Goal: Information Seeking & Learning: Learn about a topic

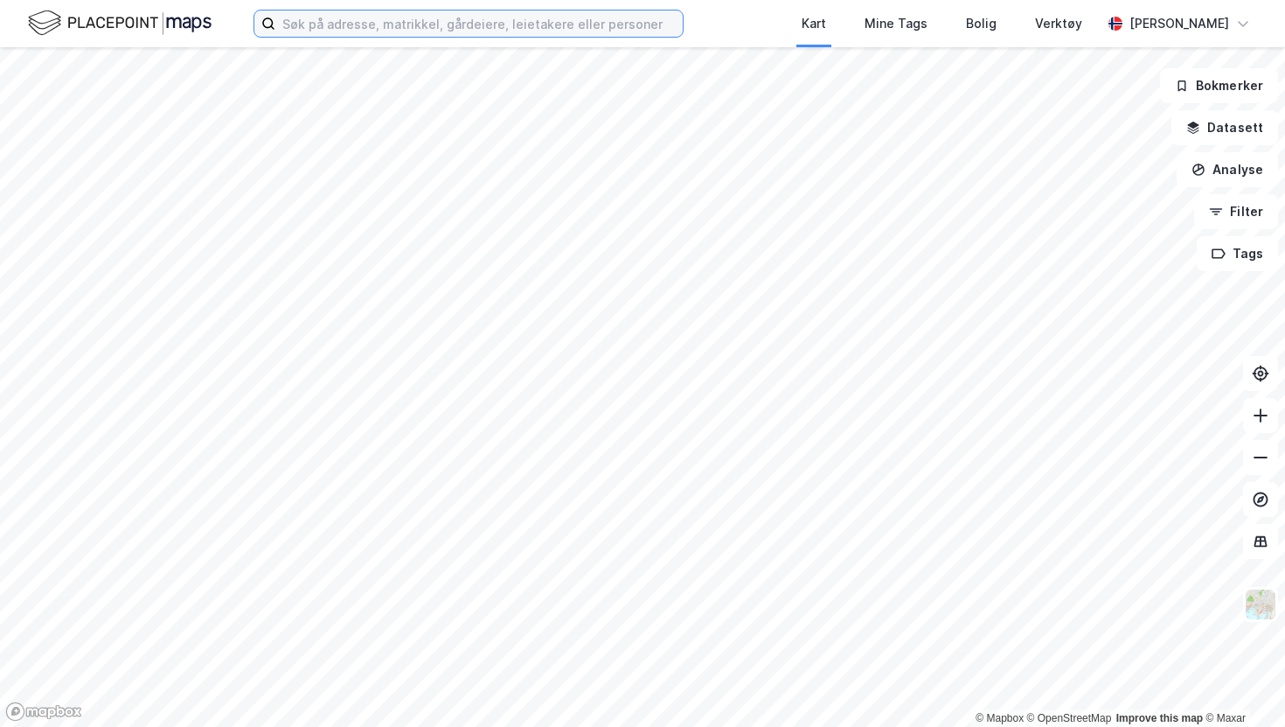
click at [427, 35] on input at bounding box center [478, 23] width 407 height 26
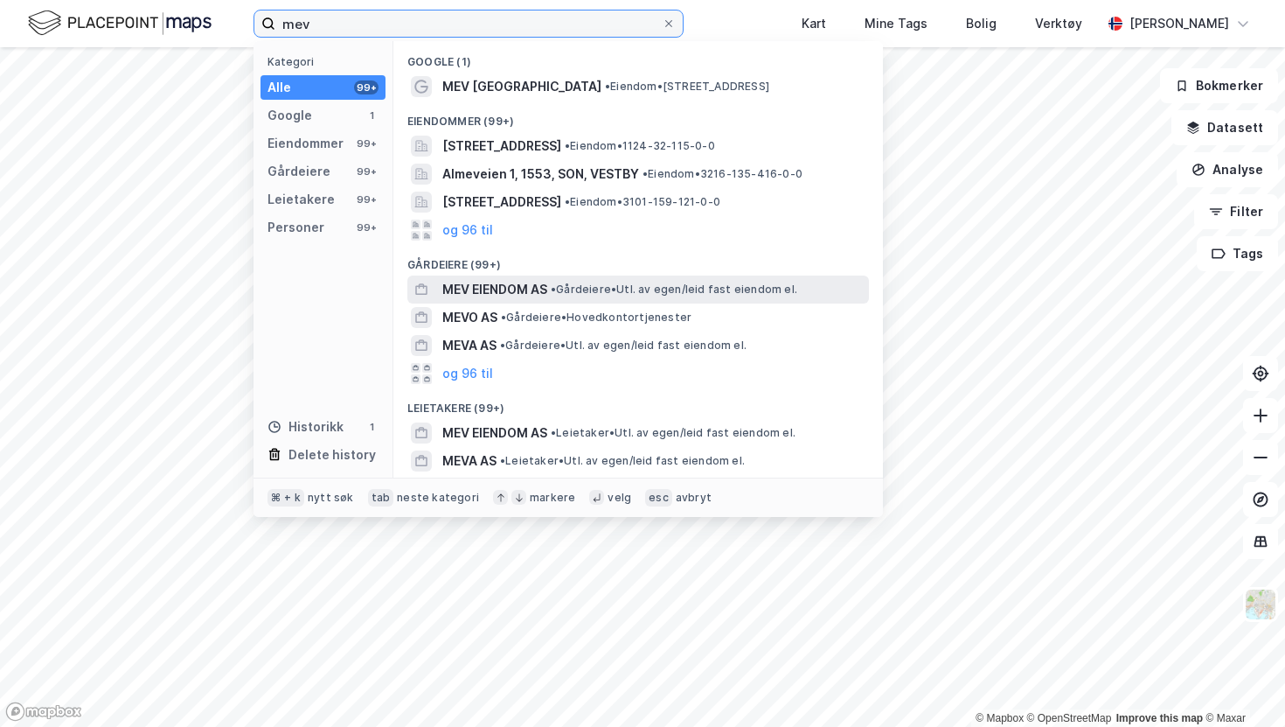
type input "mev"
click at [489, 284] on span "MEV EIENDOM AS" at bounding box center [494, 289] width 105 height 21
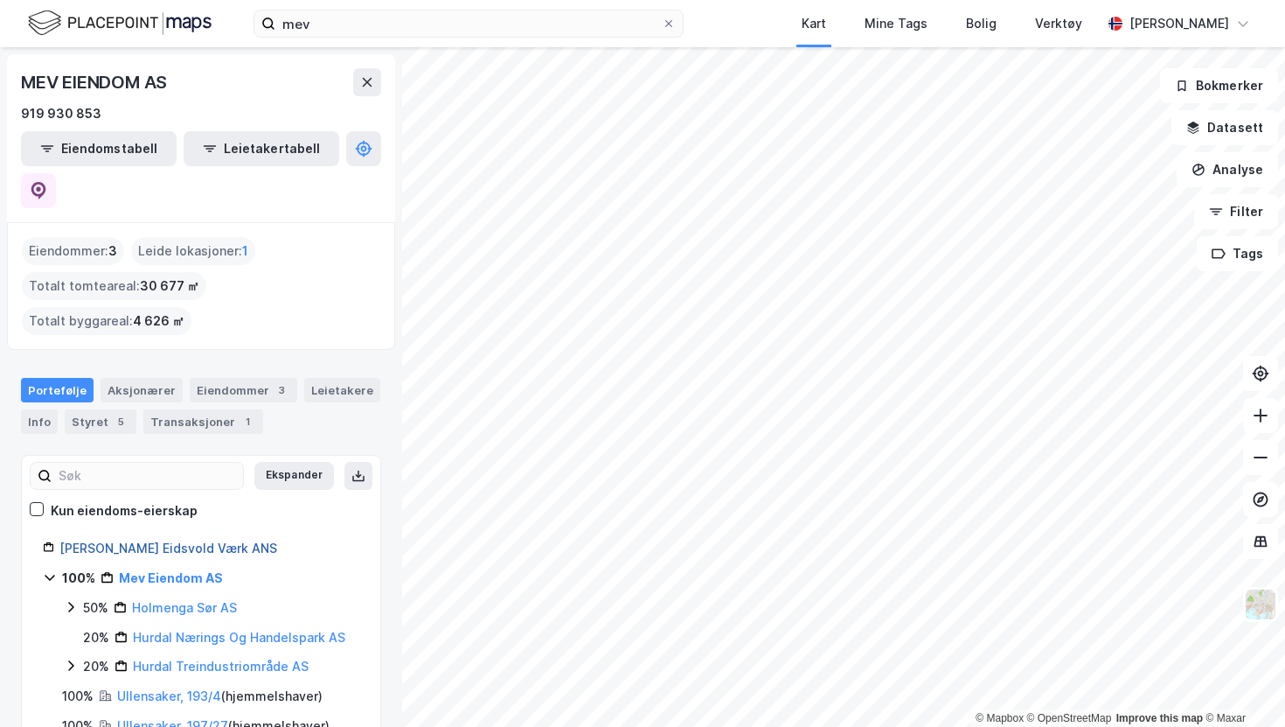
click at [136, 540] on link "[PERSON_NAME] Eidsvold Værk ANS" at bounding box center [168, 547] width 218 height 15
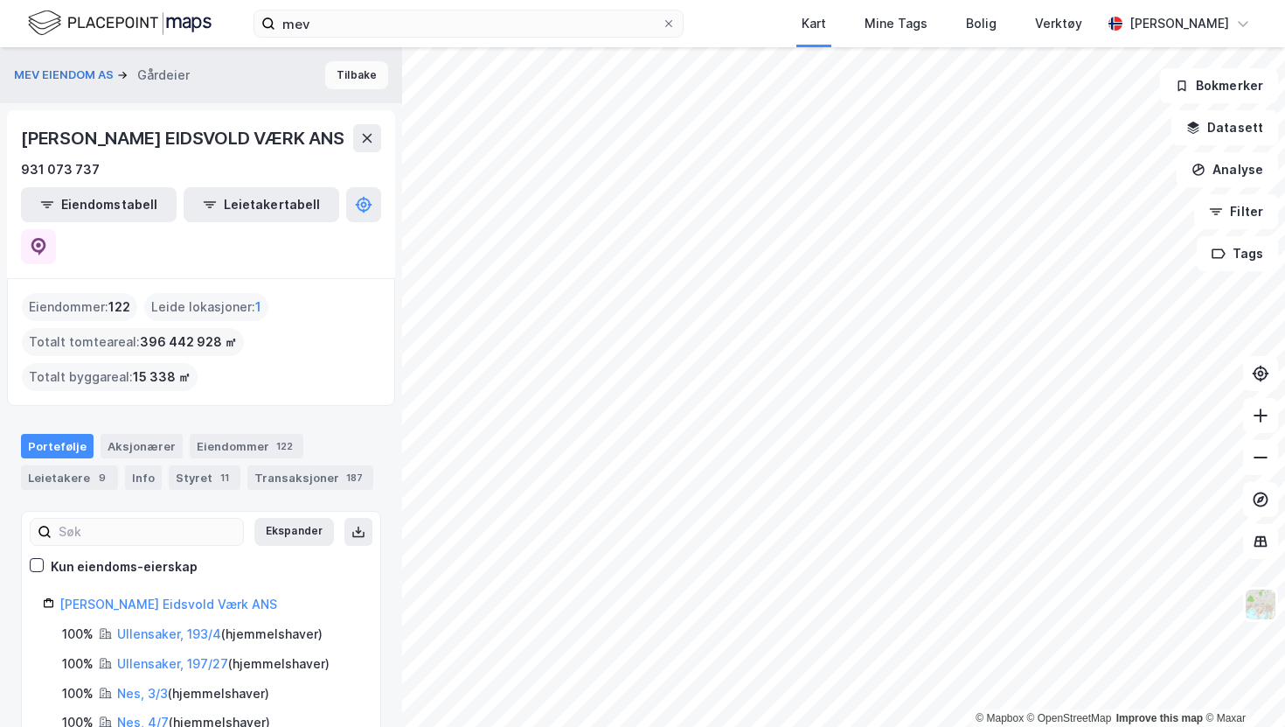
click at [345, 73] on button "Tilbake" at bounding box center [356, 75] width 63 height 28
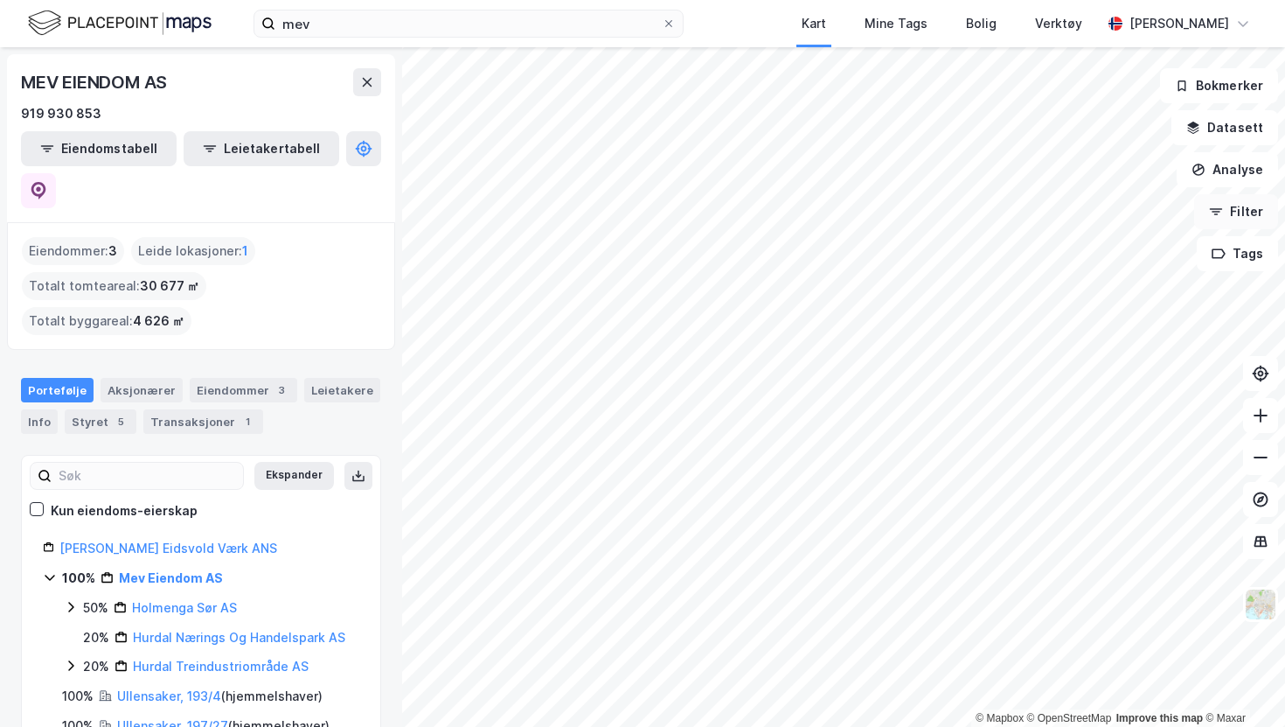
click at [1243, 216] on button "Filter" at bounding box center [1236, 211] width 84 height 35
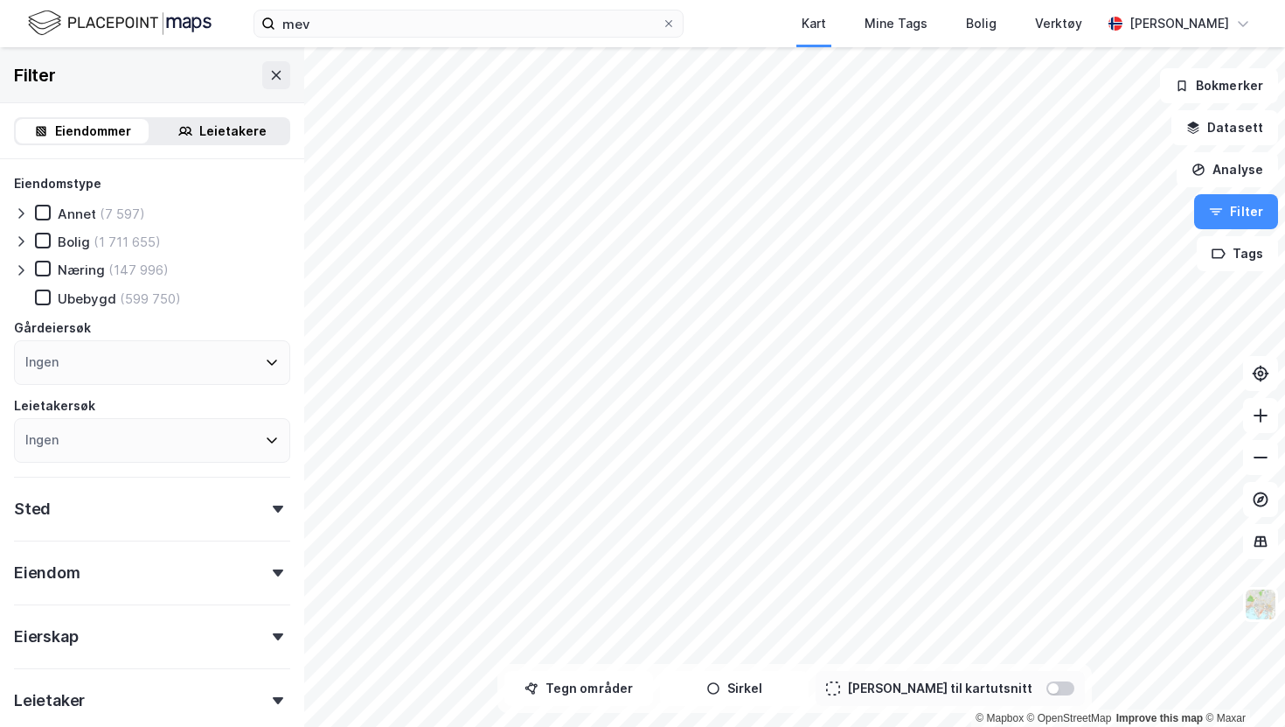
click at [268, 134] on div "Leietakere" at bounding box center [222, 131] width 133 height 24
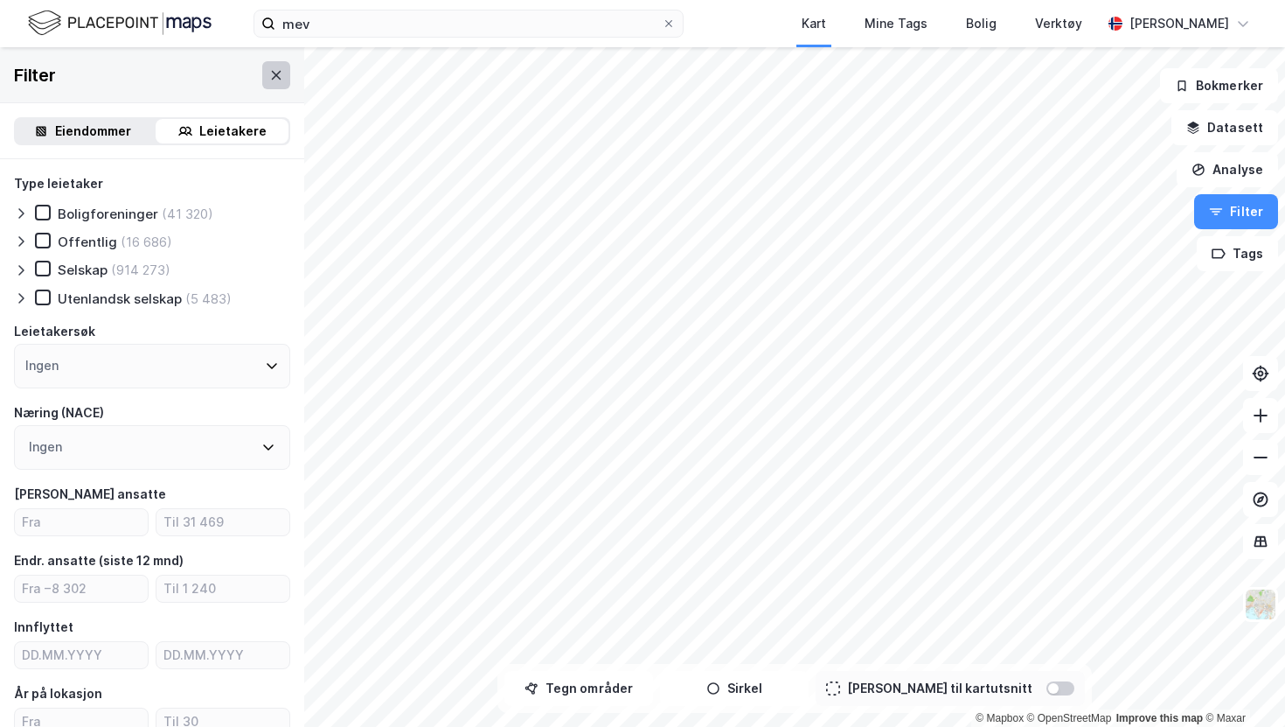
click at [279, 72] on icon at bounding box center [276, 75] width 14 height 14
